Goal: Task Accomplishment & Management: Use online tool/utility

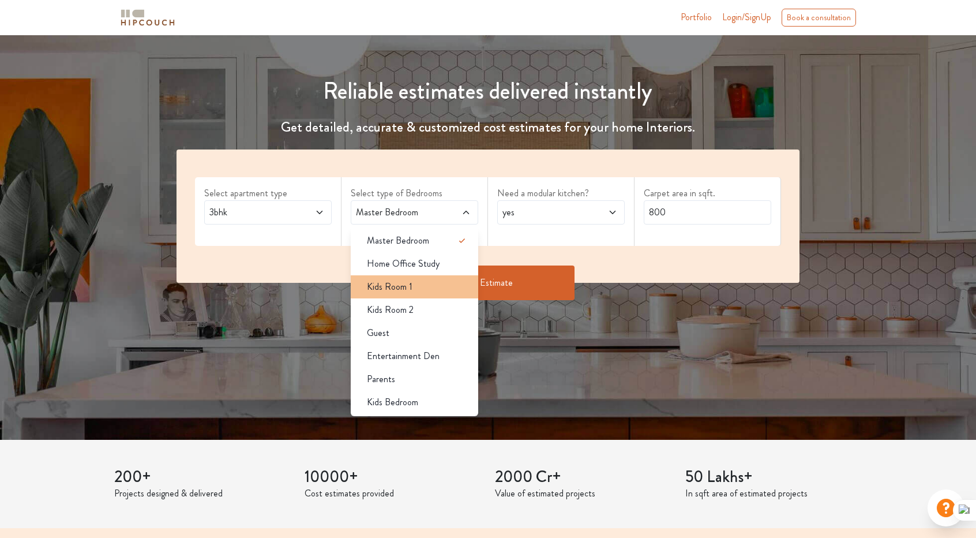
scroll to position [58, 0]
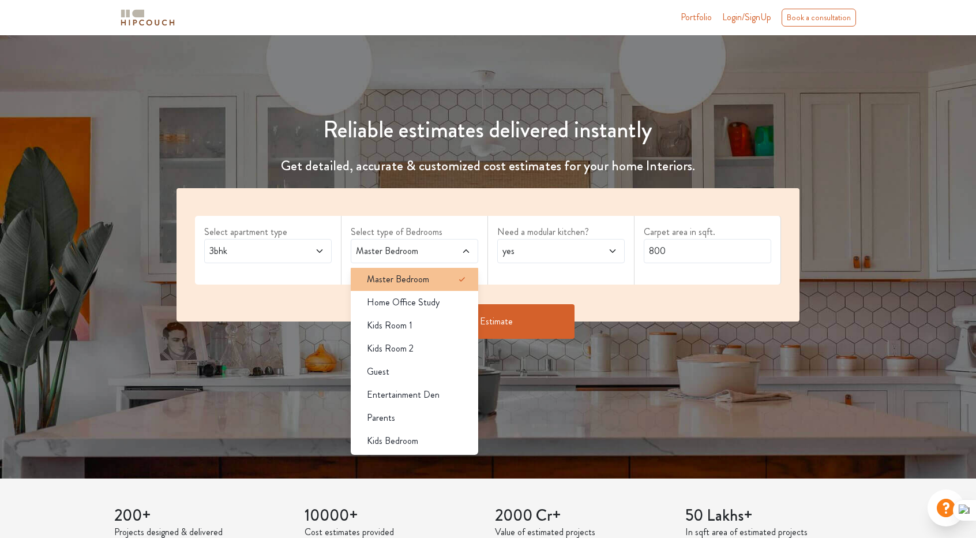
click at [454, 281] on div "Master Bedroom" at bounding box center [418, 279] width 121 height 14
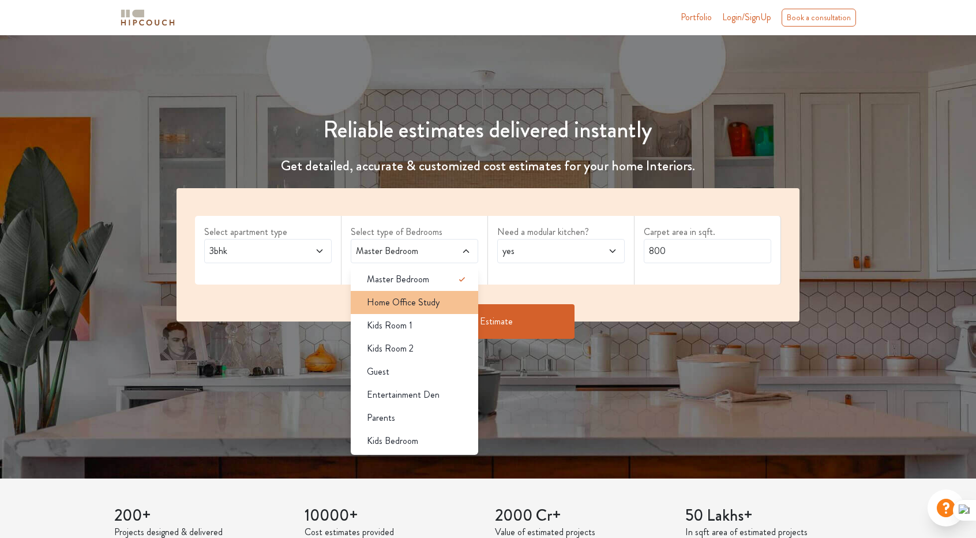
click at [458, 308] on div "Home Office Study" at bounding box center [418, 302] width 121 height 14
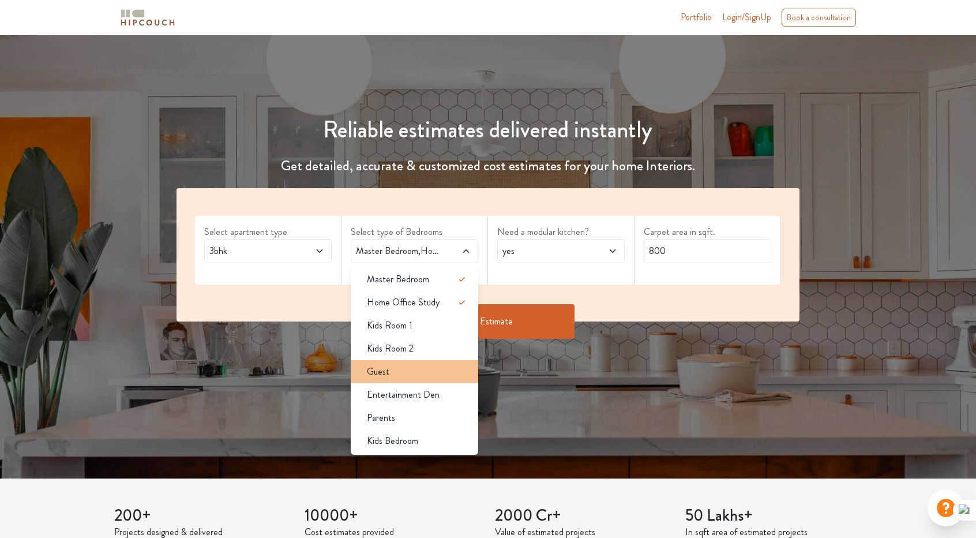
click at [411, 376] on div "Guest" at bounding box center [418, 372] width 121 height 14
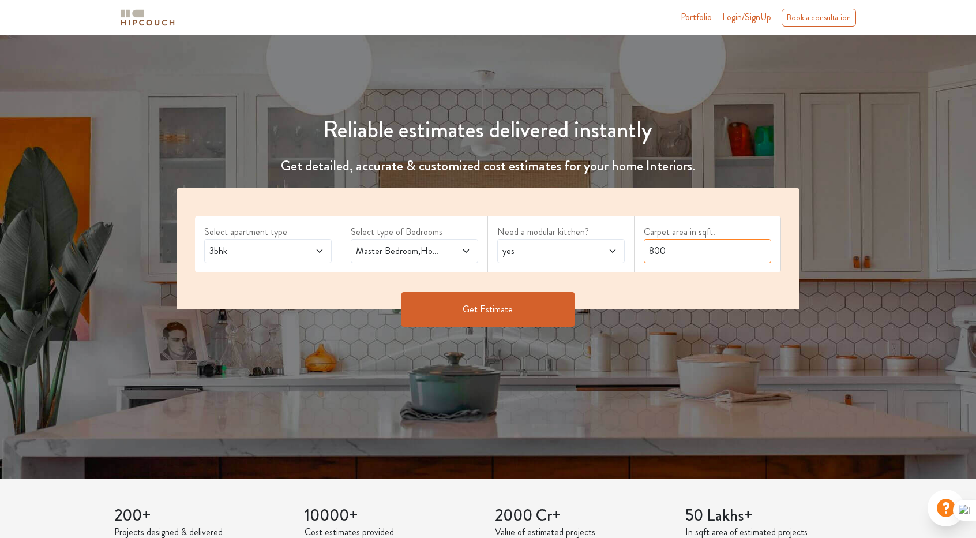
click at [666, 254] on input "800" at bounding box center [708, 251] width 128 height 24
type input "8"
type input "1400"
click at [521, 298] on button "Get Estimate" at bounding box center [488, 309] width 173 height 35
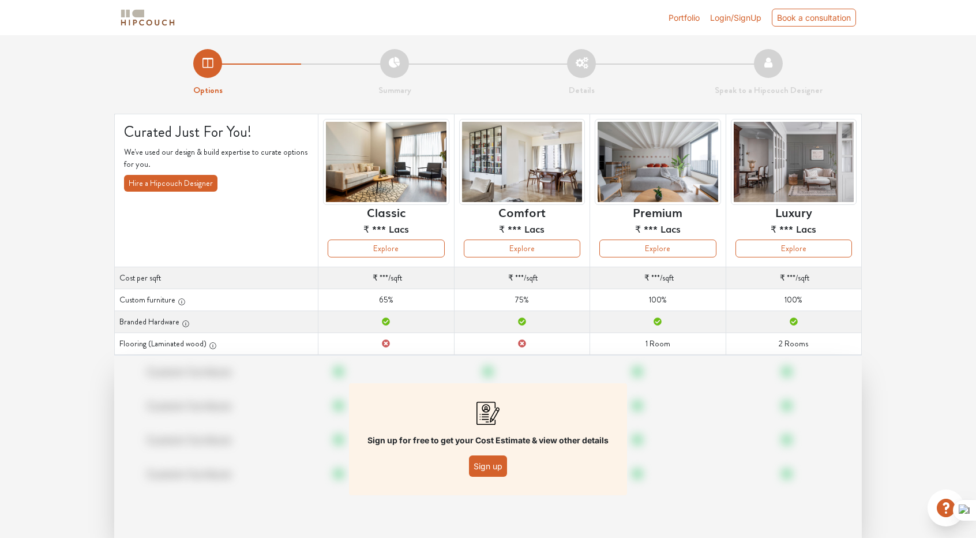
click at [488, 461] on button "Sign up" at bounding box center [488, 465] width 38 height 21
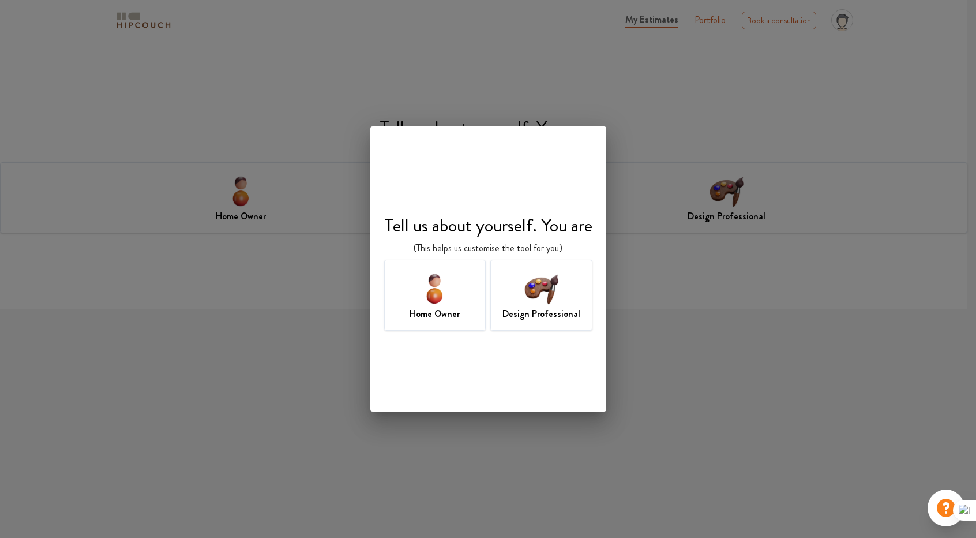
click at [554, 296] on img at bounding box center [542, 289] width 38 height 38
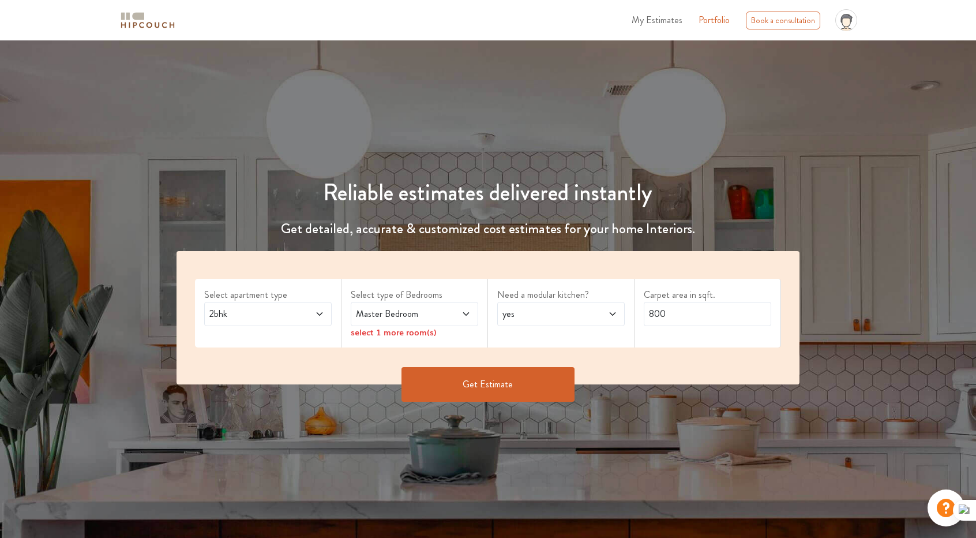
click at [313, 310] on span at bounding box center [309, 314] width 29 height 14
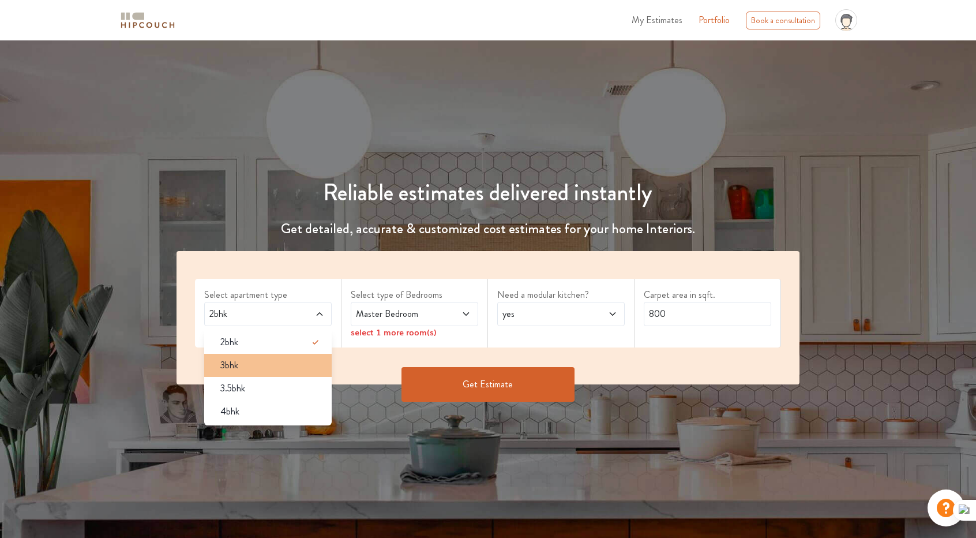
click at [255, 370] on div "3bhk" at bounding box center [271, 365] width 121 height 14
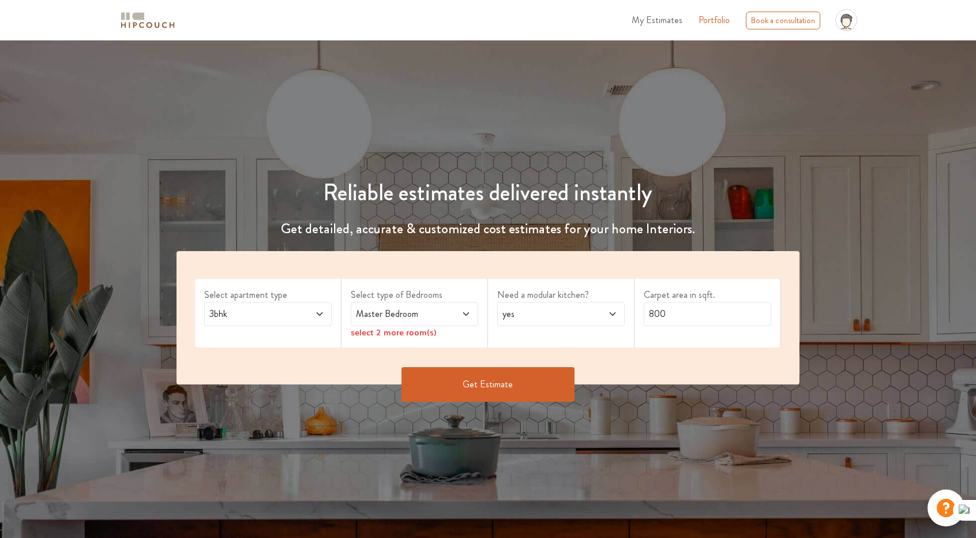
click at [395, 315] on span "Master Bedroom" at bounding box center [398, 314] width 88 height 14
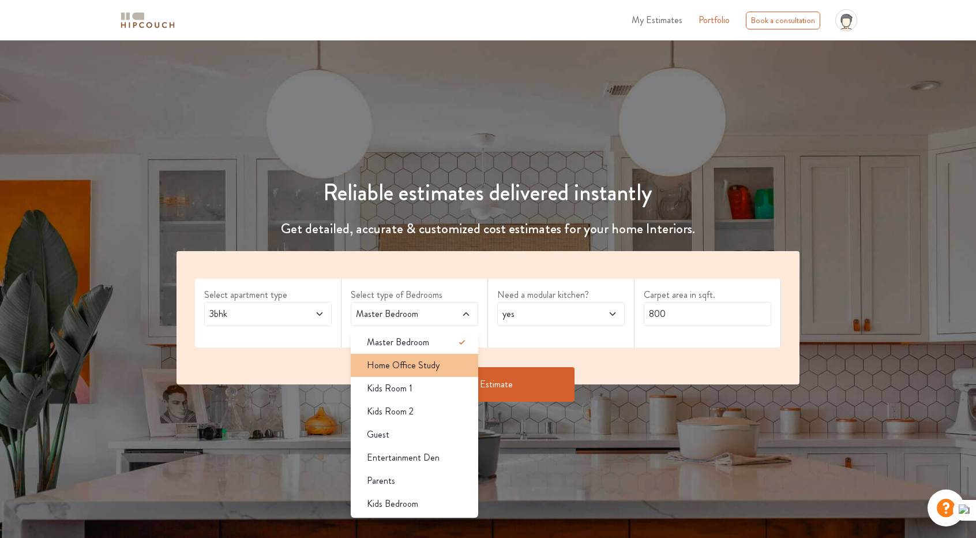
click at [432, 362] on span "Home Office Study" at bounding box center [403, 365] width 73 height 14
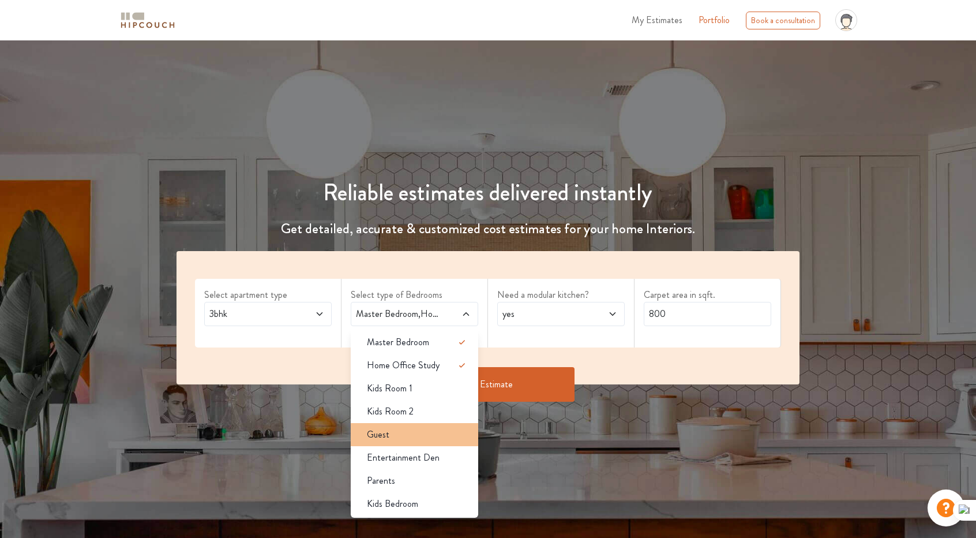
click at [422, 424] on li "Guest" at bounding box center [415, 434] width 128 height 23
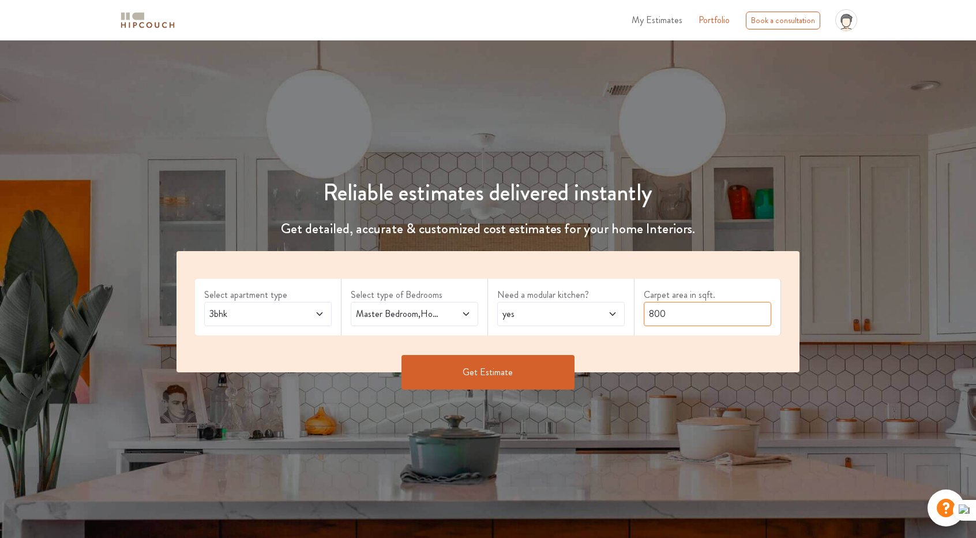
click at [702, 305] on input "800" at bounding box center [708, 314] width 128 height 24
type input "8"
type input "1400"
click at [420, 366] on button "Get Estimate" at bounding box center [488, 372] width 173 height 35
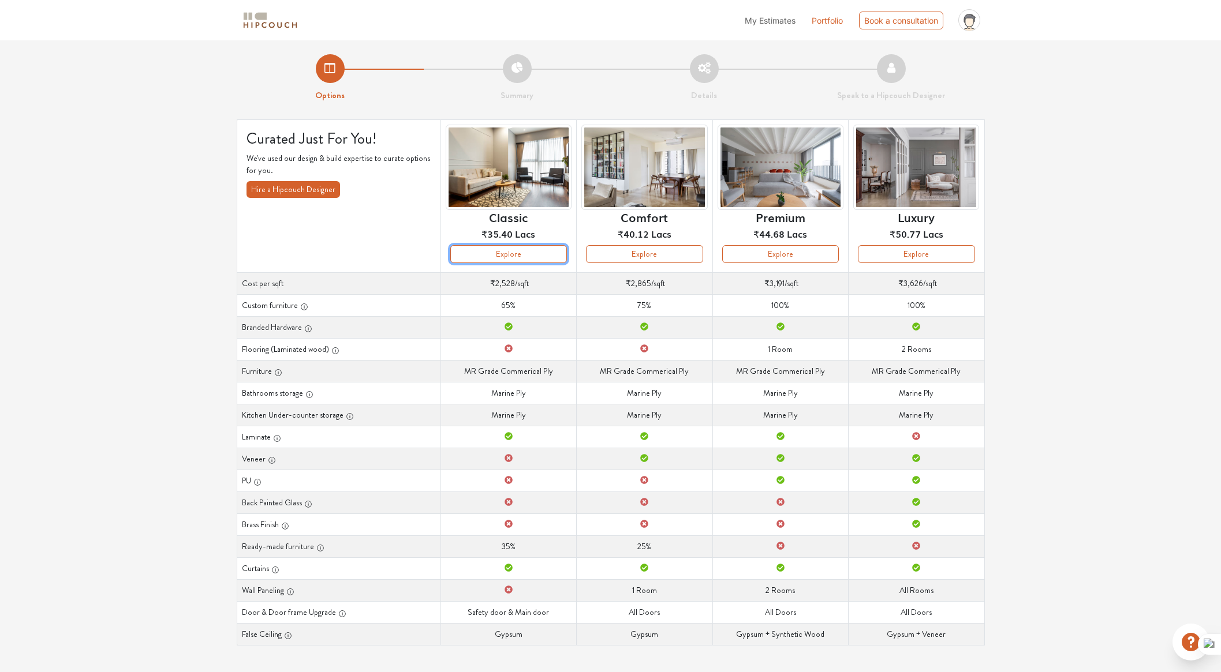
drag, startPoint x: 537, startPoint y: 250, endPoint x: 531, endPoint y: 257, distance: 9.5
click at [531, 257] on button "Explore" at bounding box center [508, 254] width 117 height 18
